Goal: Register for event/course

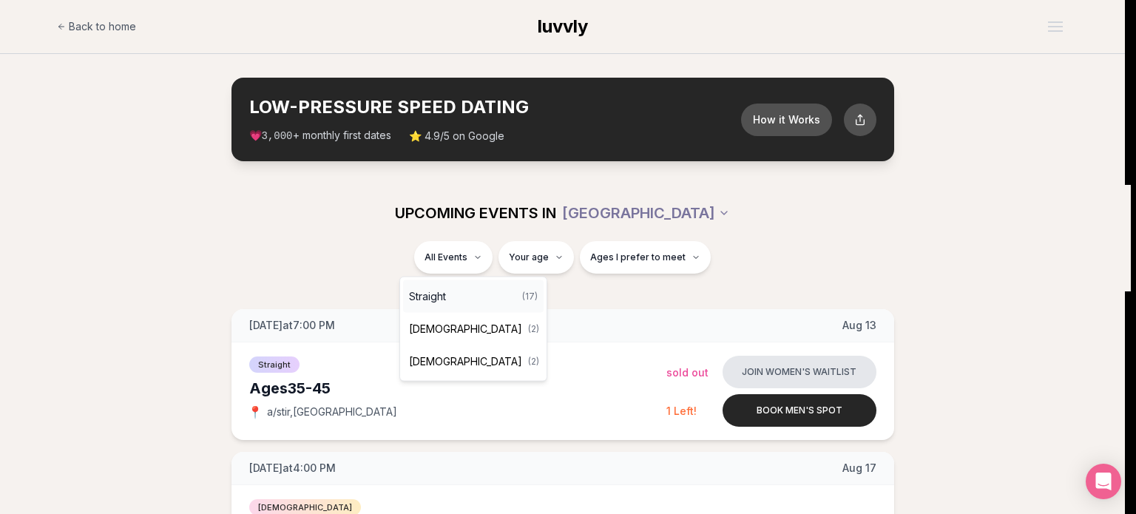
click at [471, 302] on div "Straight ( 17 )" at bounding box center [473, 296] width 141 height 33
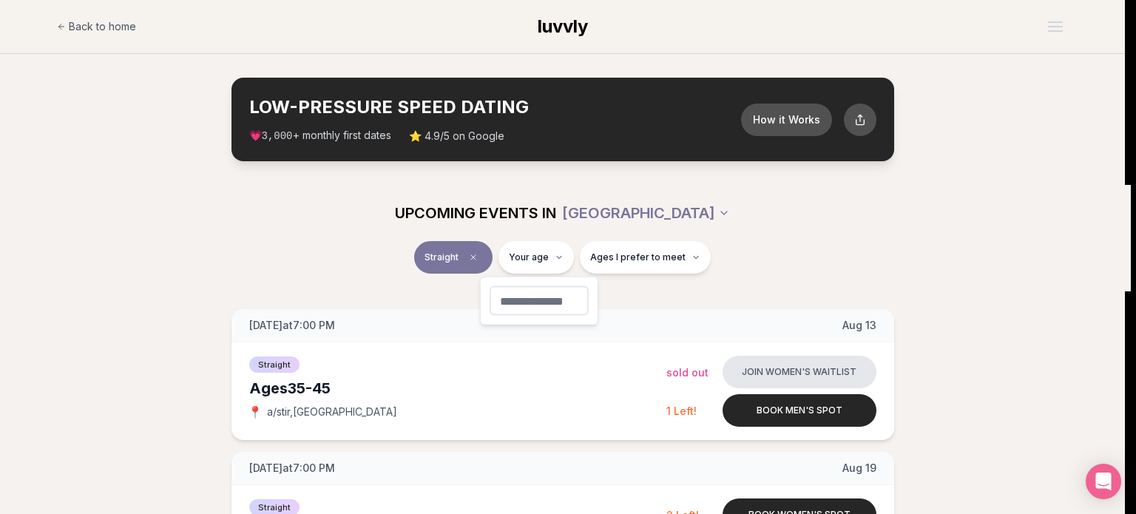
click at [548, 302] on input "number" at bounding box center [539, 301] width 99 height 30
type input "**"
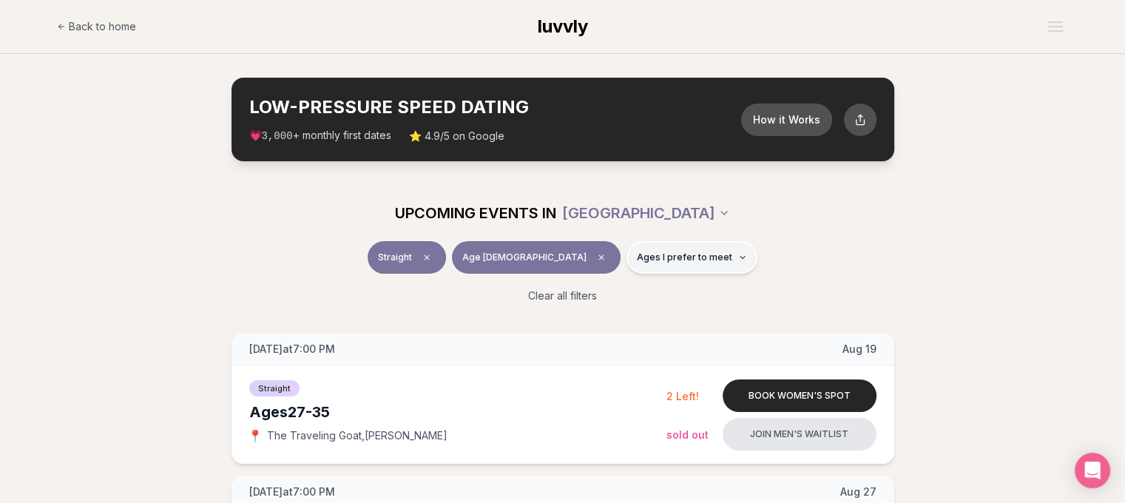
click at [740, 257] on icon "button" at bounding box center [742, 258] width 4 height 2
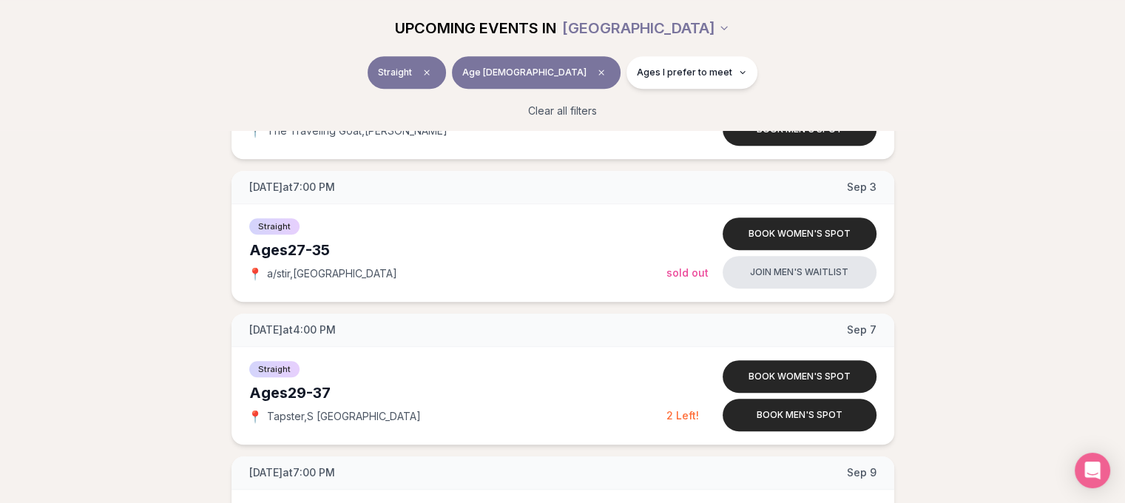
scroll to position [740, 0]
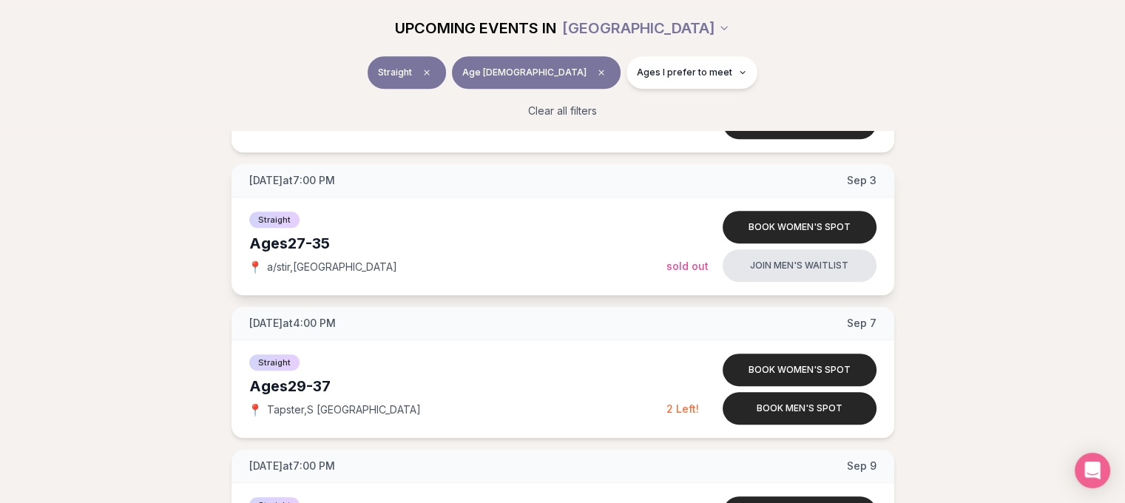
click at [269, 265] on span "a/stir , [GEOGRAPHIC_DATA]" at bounding box center [332, 267] width 130 height 15
copy span "a/stir , [GEOGRAPHIC_DATA]"
click at [370, 260] on div "📍 a/stir , [GEOGRAPHIC_DATA]" at bounding box center [457, 267] width 417 height 15
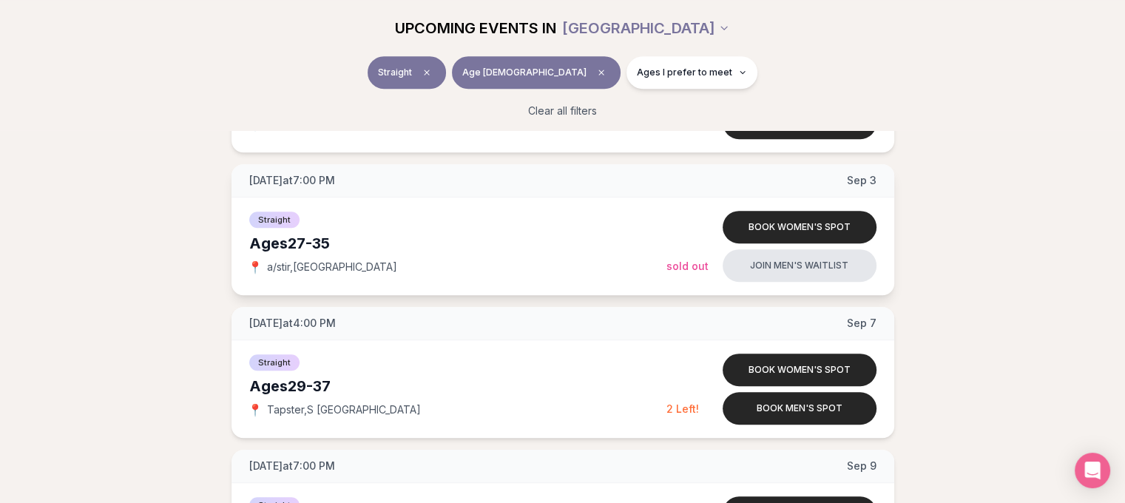
click at [282, 260] on span "a/stir , [GEOGRAPHIC_DATA]" at bounding box center [332, 267] width 130 height 15
copy span "a/stir , [GEOGRAPHIC_DATA]"
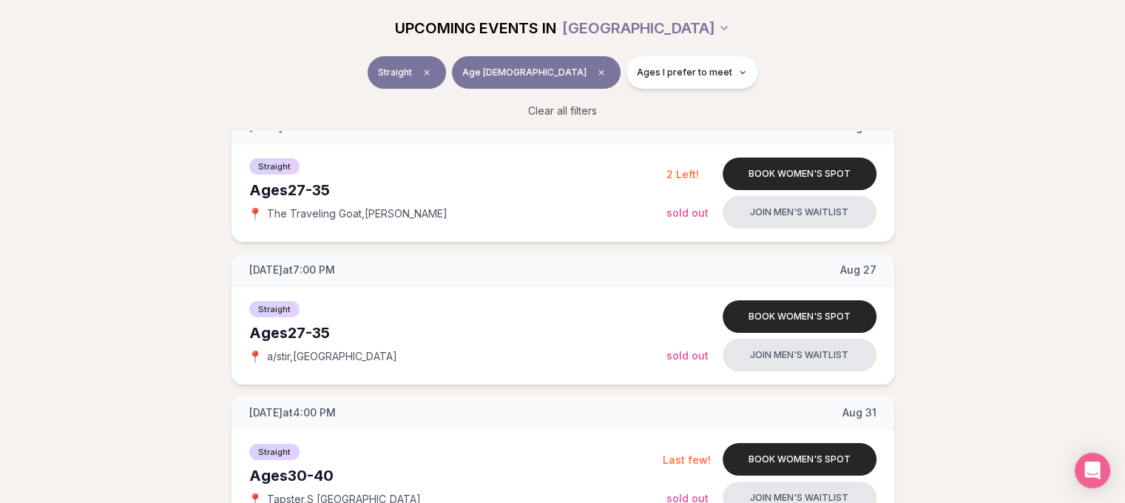
scroll to position [0, 0]
